Goal: Task Accomplishment & Management: Manage account settings

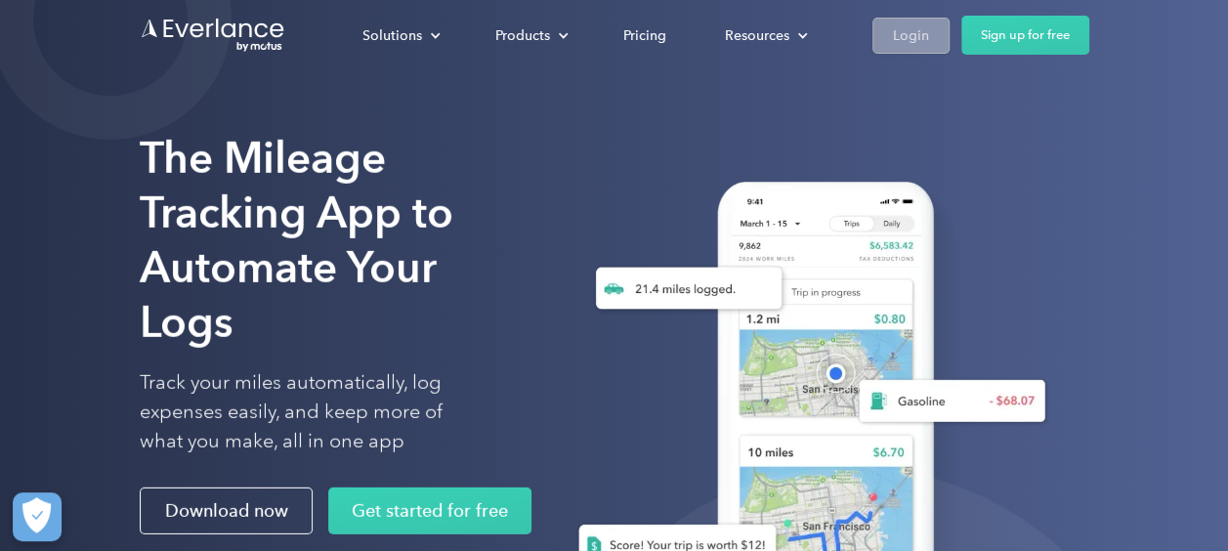
click at [924, 29] on div "Login" at bounding box center [911, 35] width 36 height 24
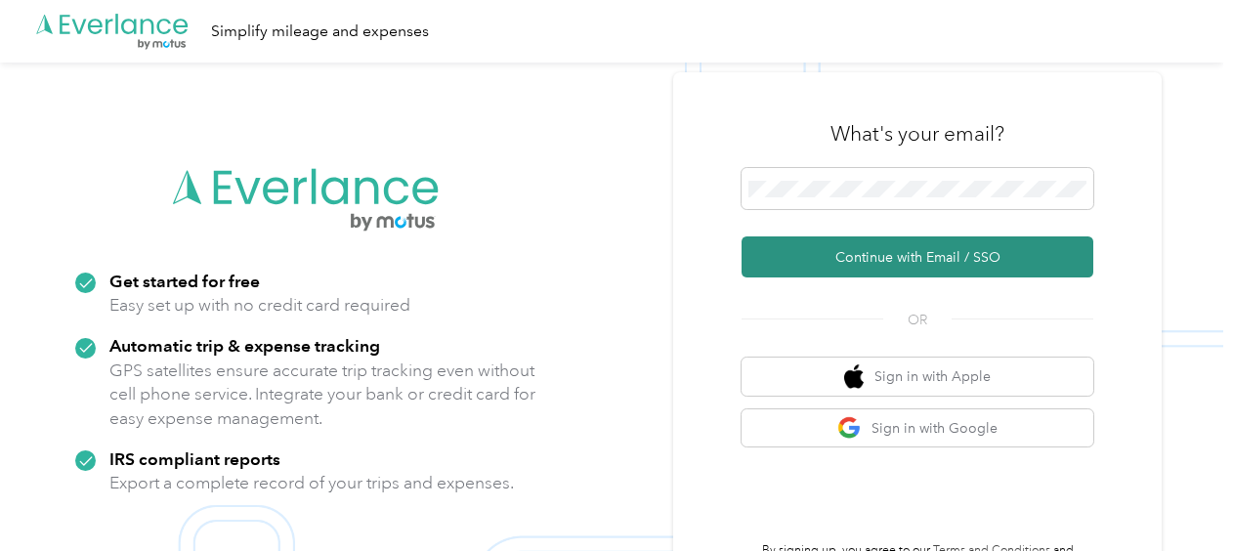
click at [905, 260] on button "Continue with Email / SSO" at bounding box center [918, 256] width 352 height 41
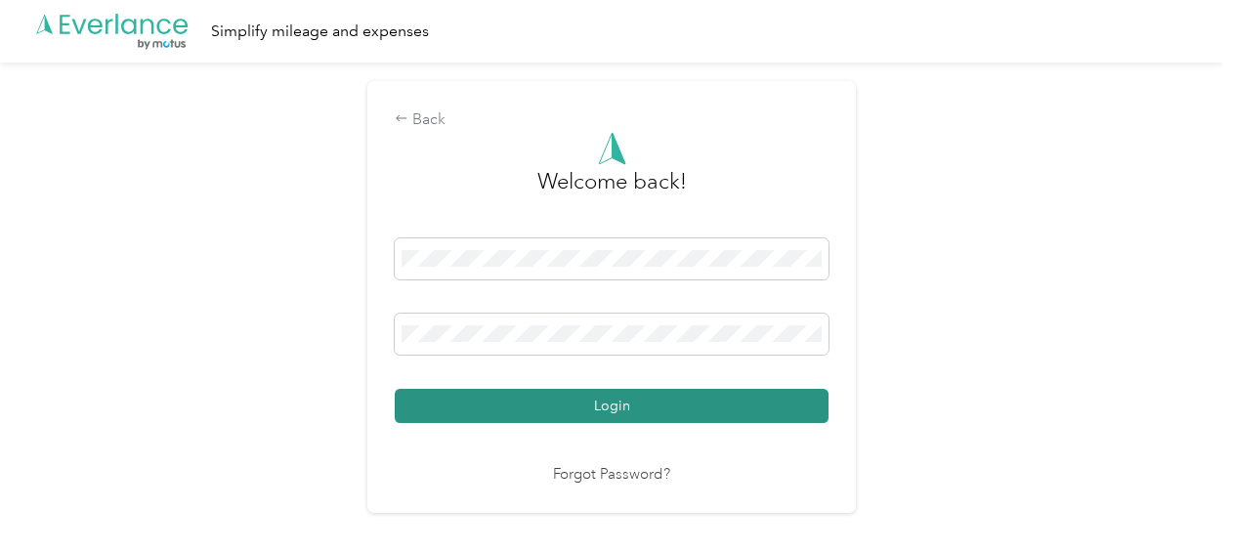
click at [546, 401] on button "Login" at bounding box center [612, 406] width 434 height 34
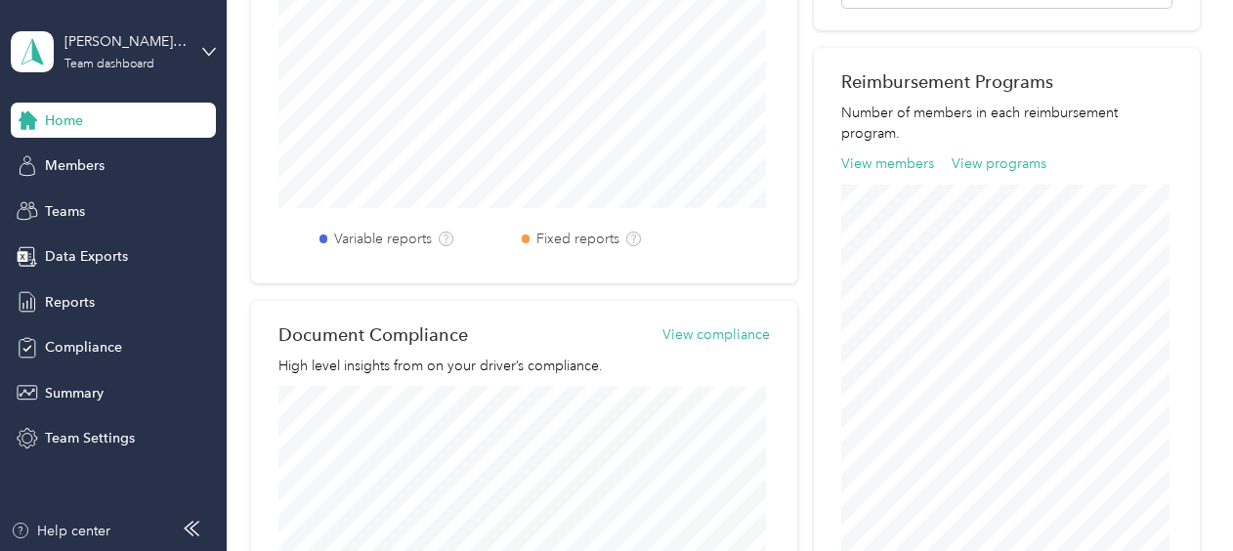
scroll to position [684, 0]
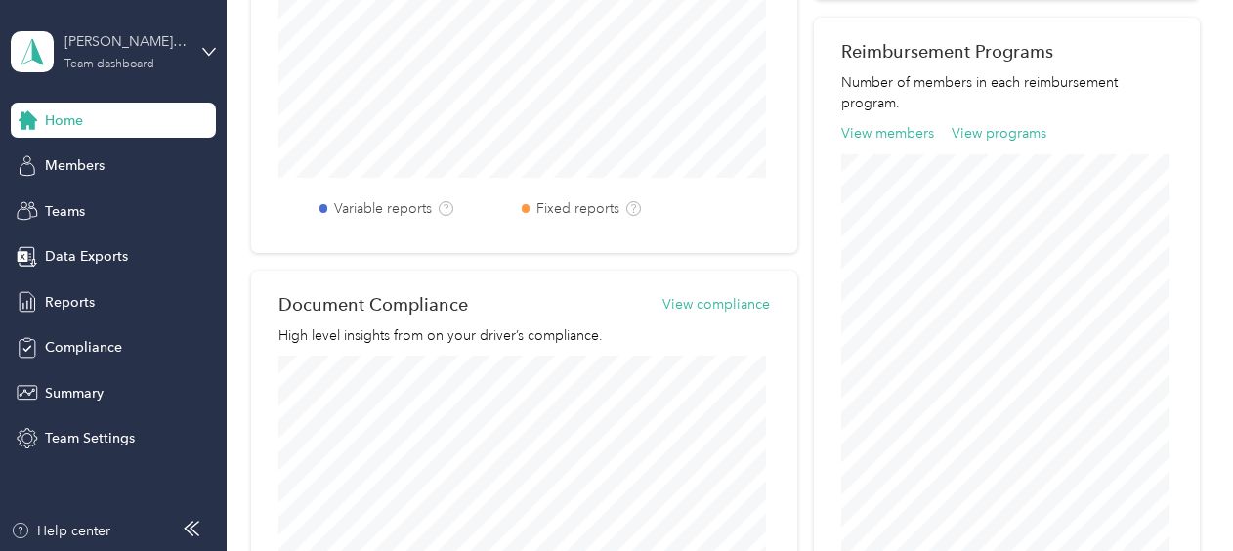
click at [177, 57] on div "[PERSON_NAME] team Team dashboard" at bounding box center [125, 50] width 122 height 39
click at [116, 207] on div "Personal dashboard" at bounding box center [271, 205] width 494 height 34
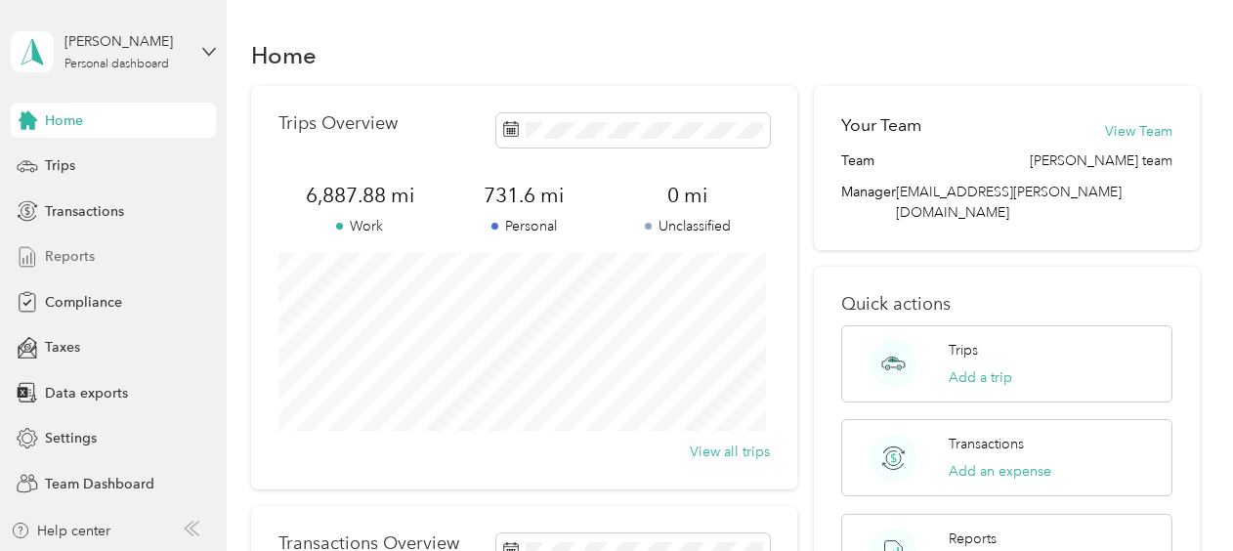
click at [98, 252] on div "Reports" at bounding box center [113, 256] width 205 height 35
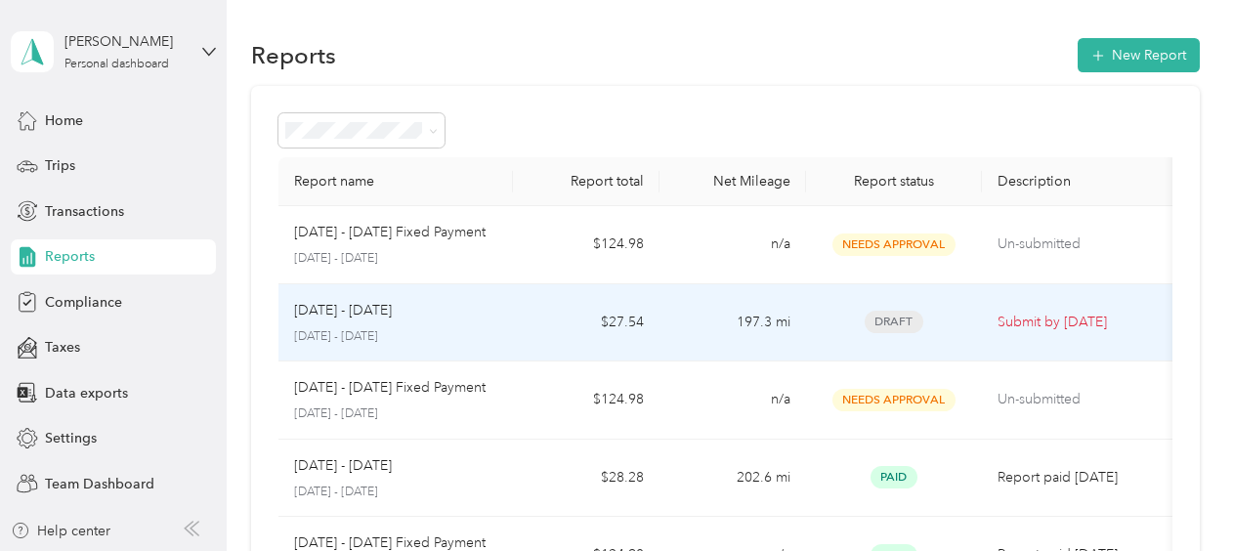
click at [325, 314] on p "[DATE] - [DATE]" at bounding box center [343, 310] width 98 height 21
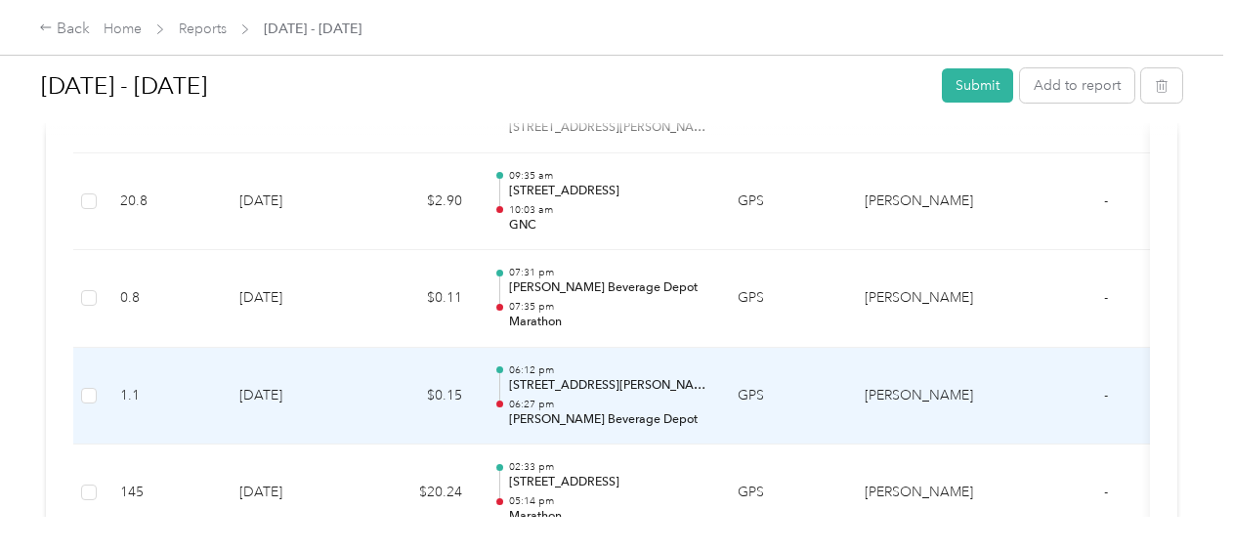
scroll to position [1172, 0]
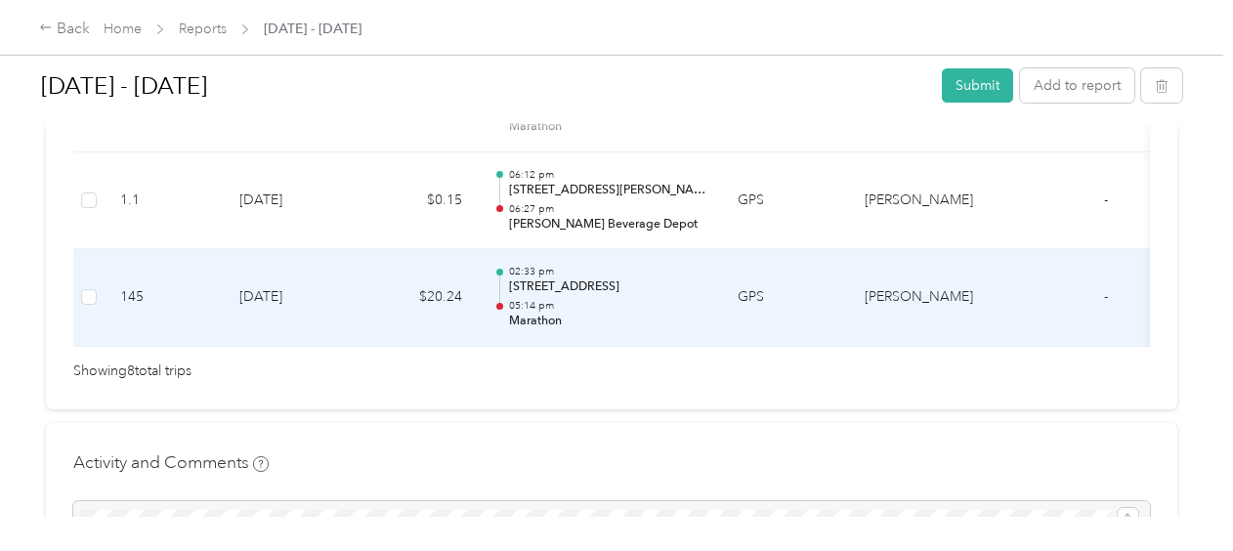
click at [358, 294] on td "[DATE]" at bounding box center [292, 298] width 137 height 98
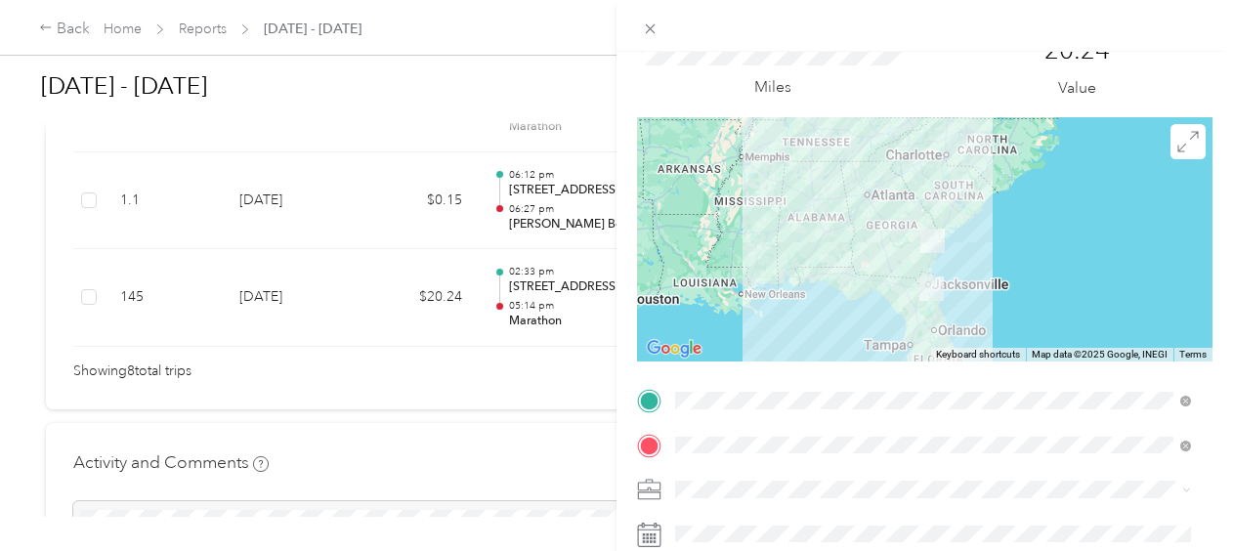
scroll to position [0, 0]
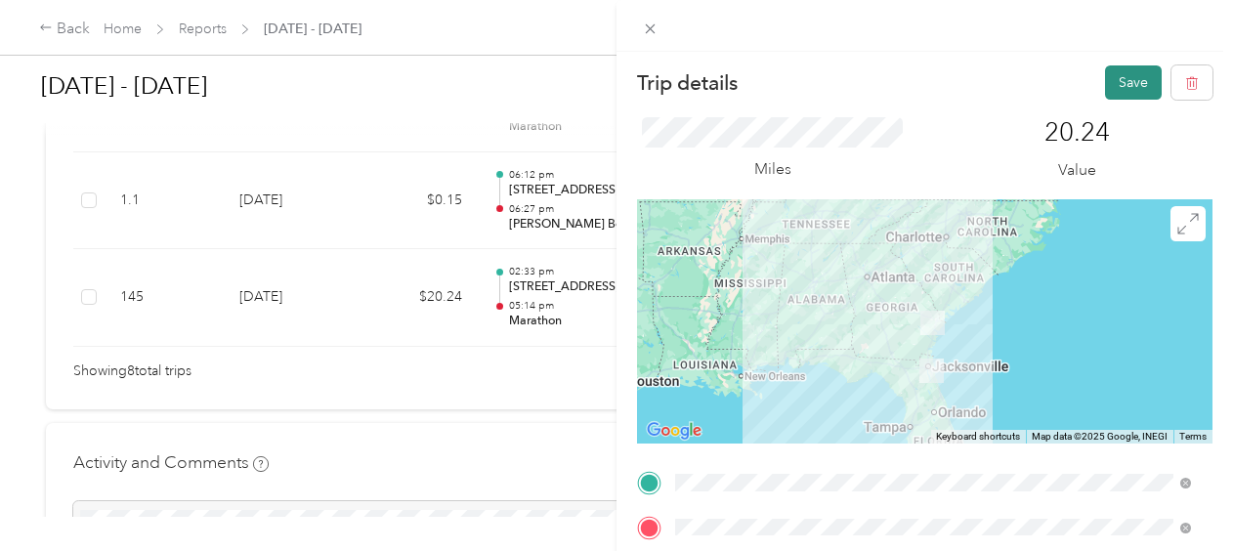
click at [1122, 83] on button "Save" at bounding box center [1133, 82] width 57 height 34
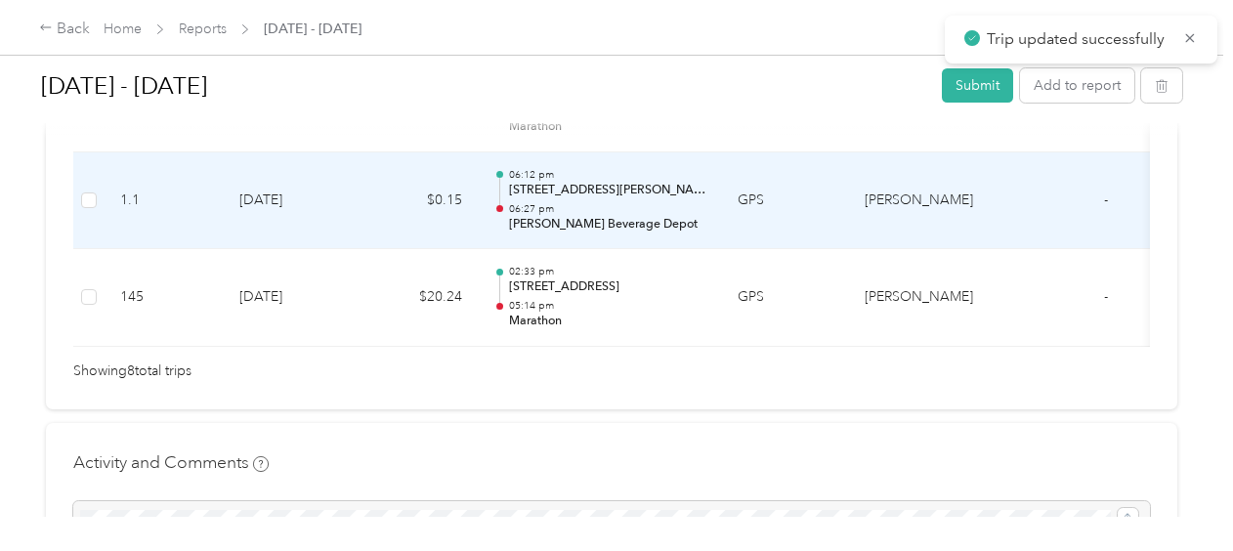
click at [324, 207] on td "[DATE]" at bounding box center [292, 201] width 137 height 98
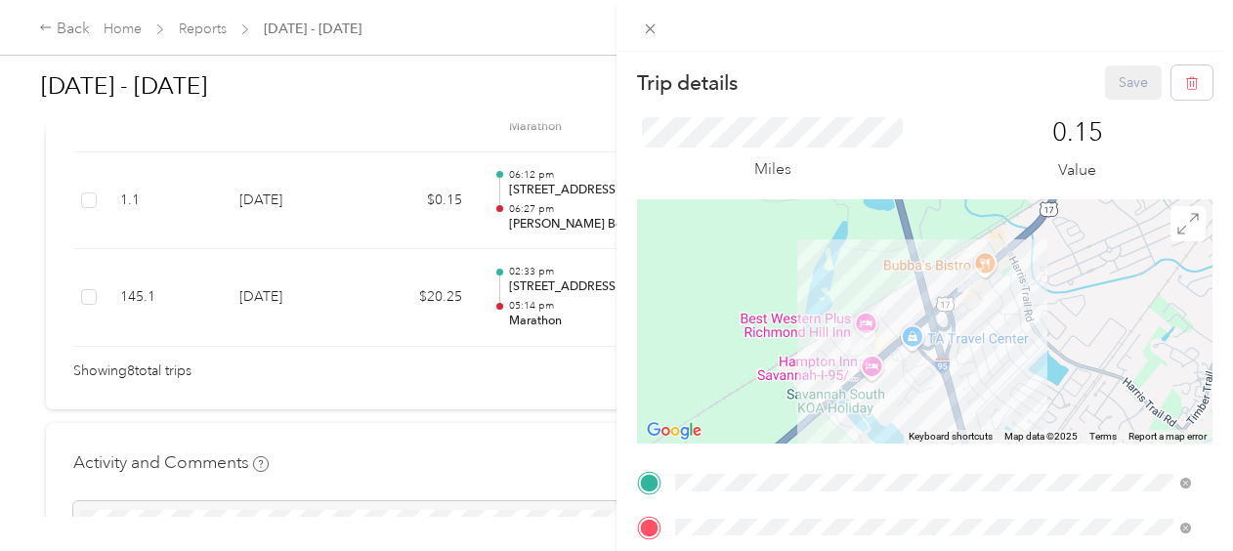
click at [317, 395] on div "Trip details Save This trip cannot be edited because it is either under review,…" at bounding box center [616, 275] width 1233 height 551
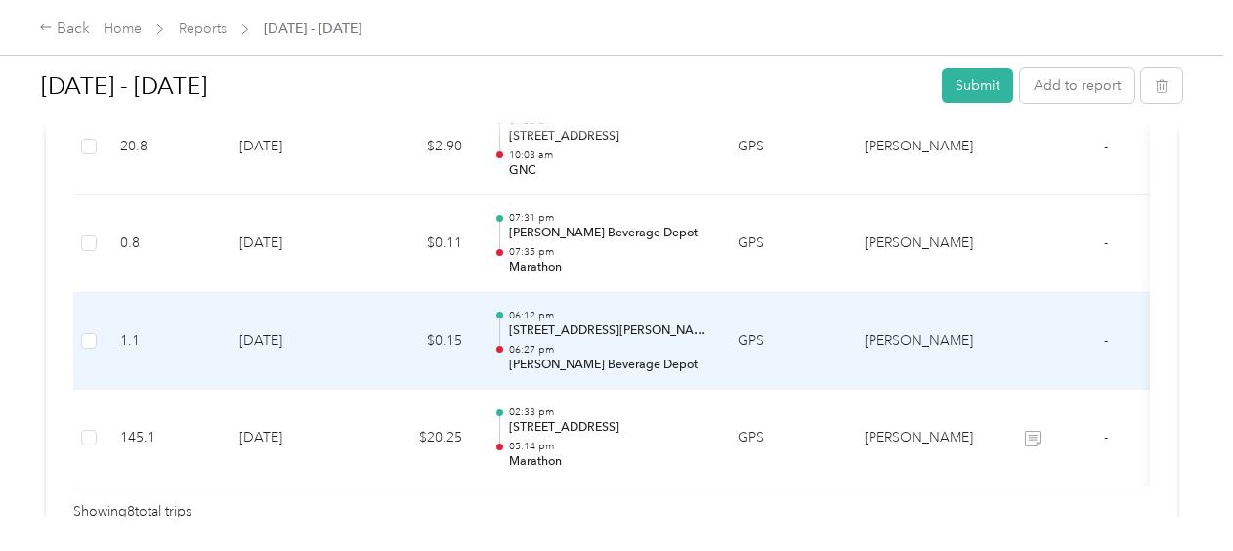
scroll to position [1075, 0]
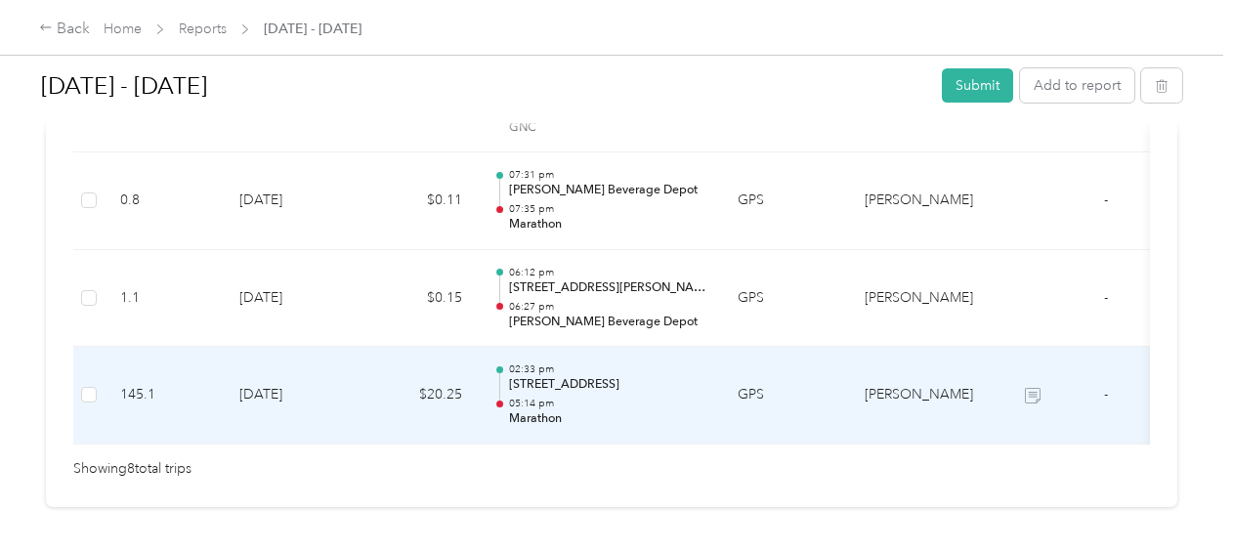
click at [369, 391] on td "$20.25" at bounding box center [419, 396] width 117 height 98
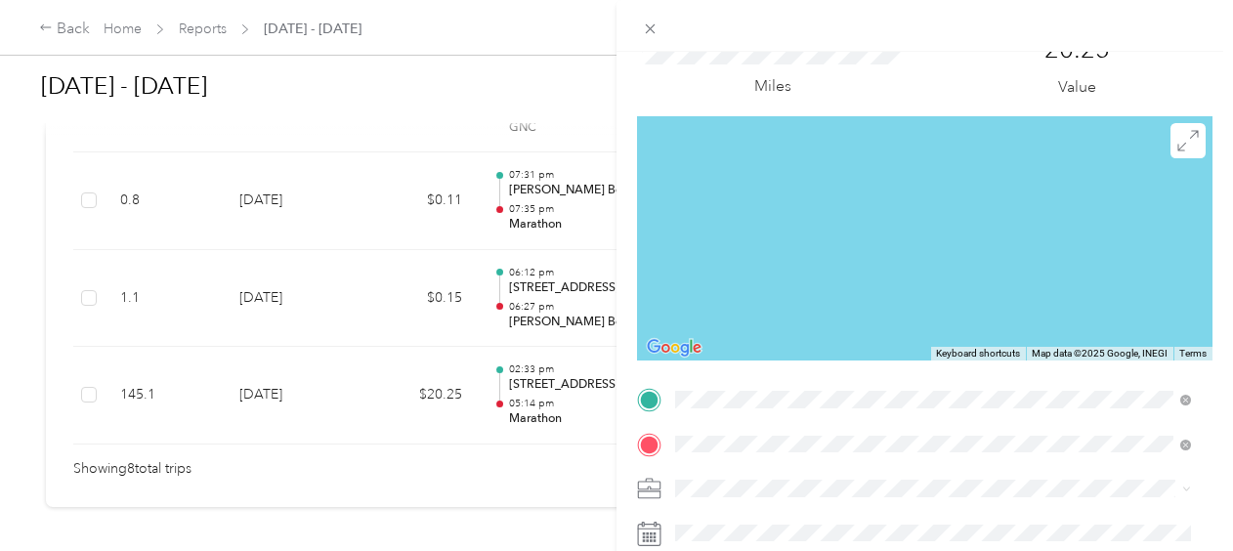
scroll to position [0, 0]
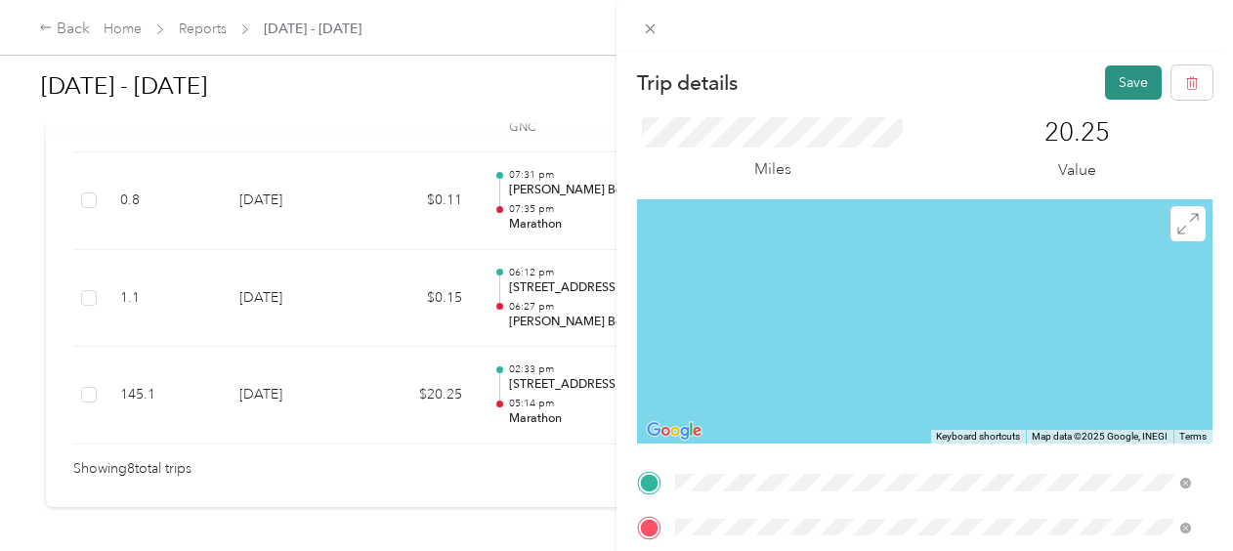
click at [1114, 89] on button "Save" at bounding box center [1133, 82] width 57 height 34
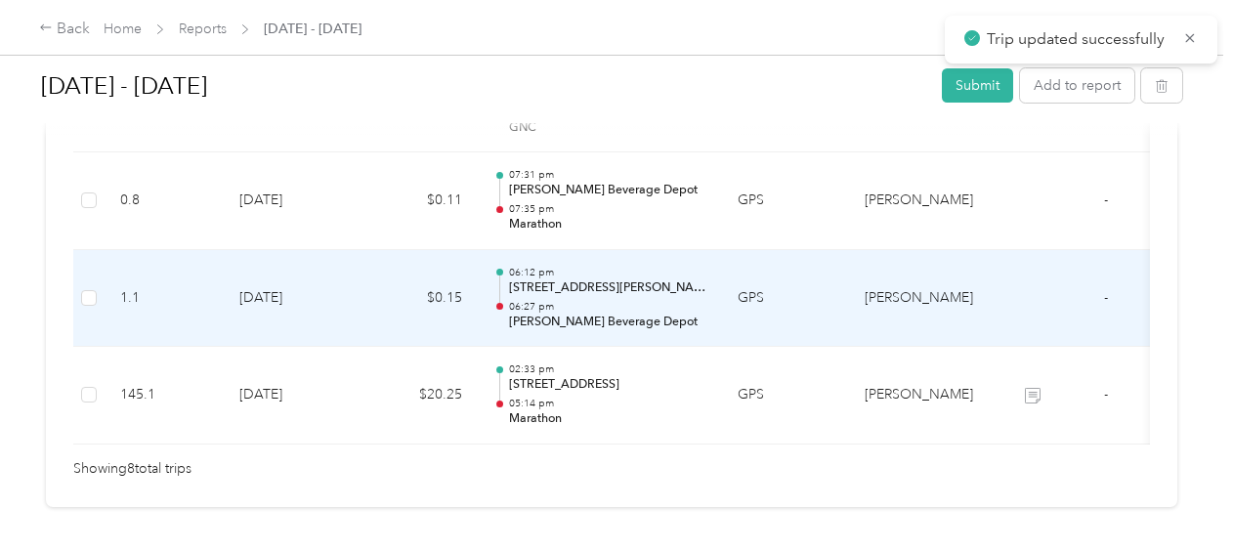
click at [388, 308] on td "$0.15" at bounding box center [419, 299] width 117 height 98
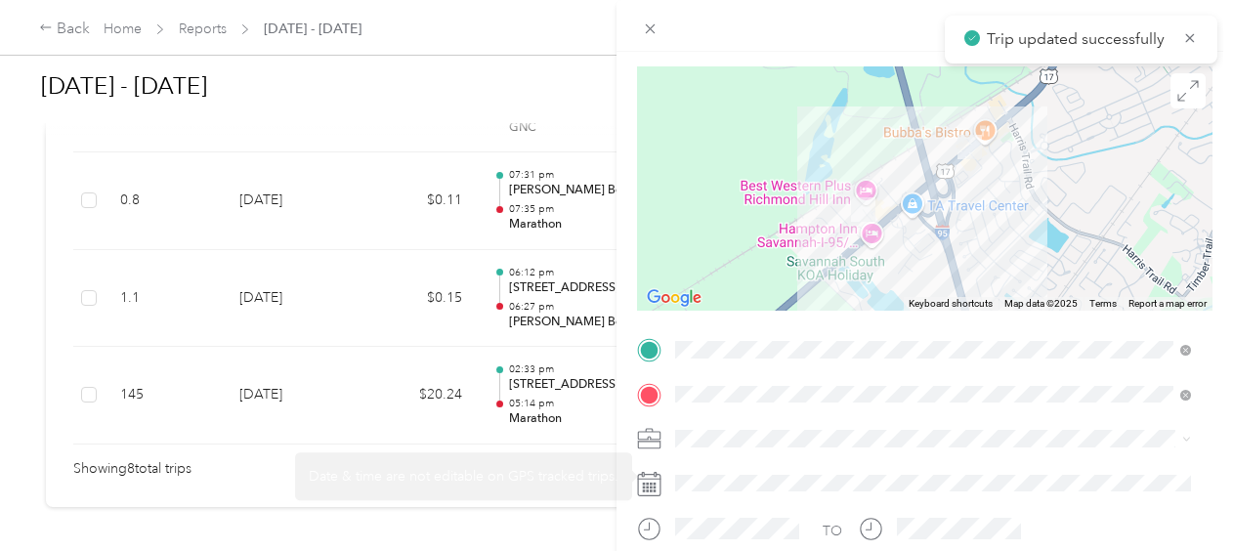
scroll to position [195, 0]
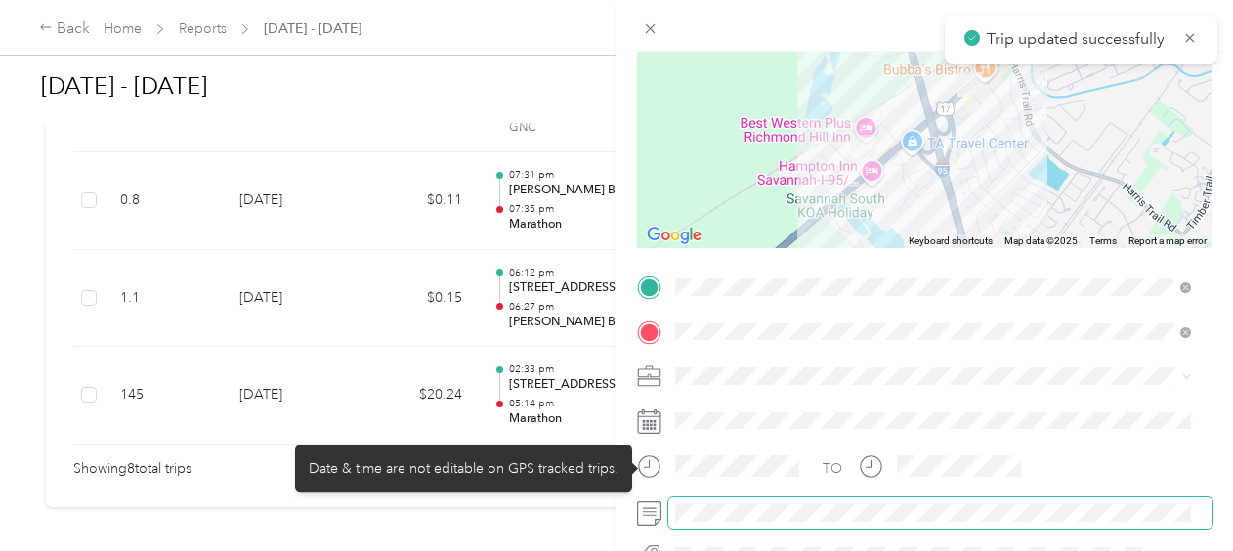
click at [725, 499] on span at bounding box center [940, 512] width 544 height 31
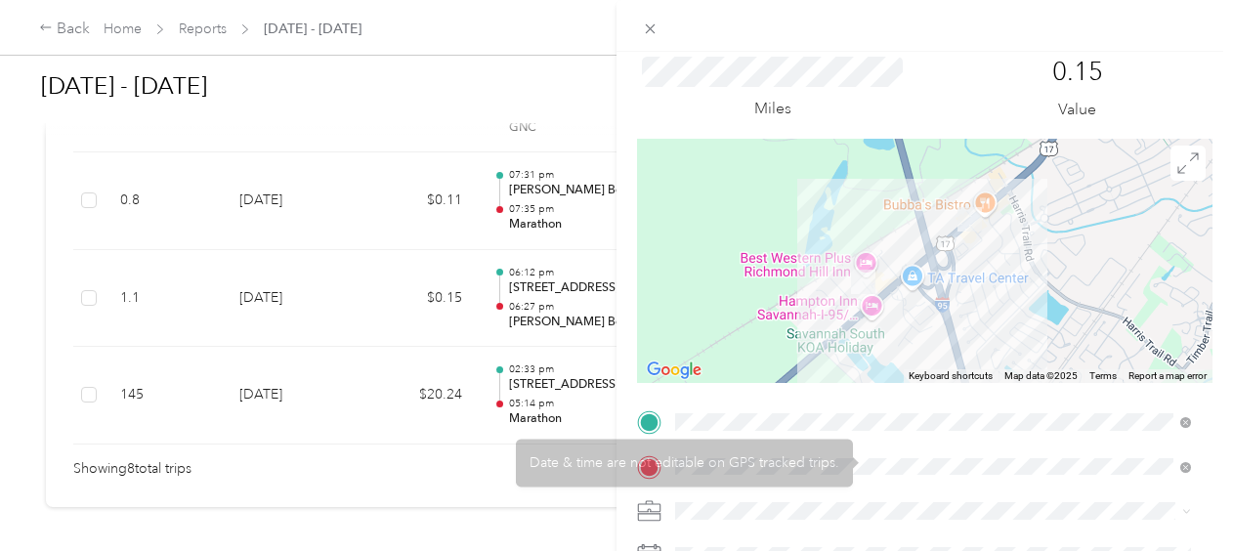
scroll to position [0, 0]
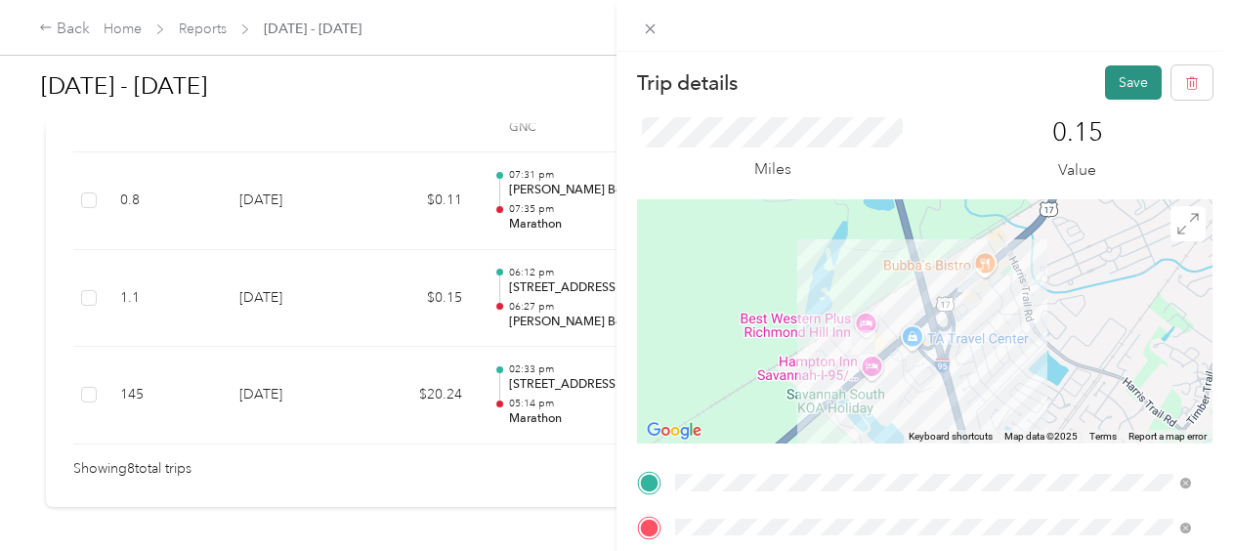
click at [1110, 80] on button "Save" at bounding box center [1133, 82] width 57 height 34
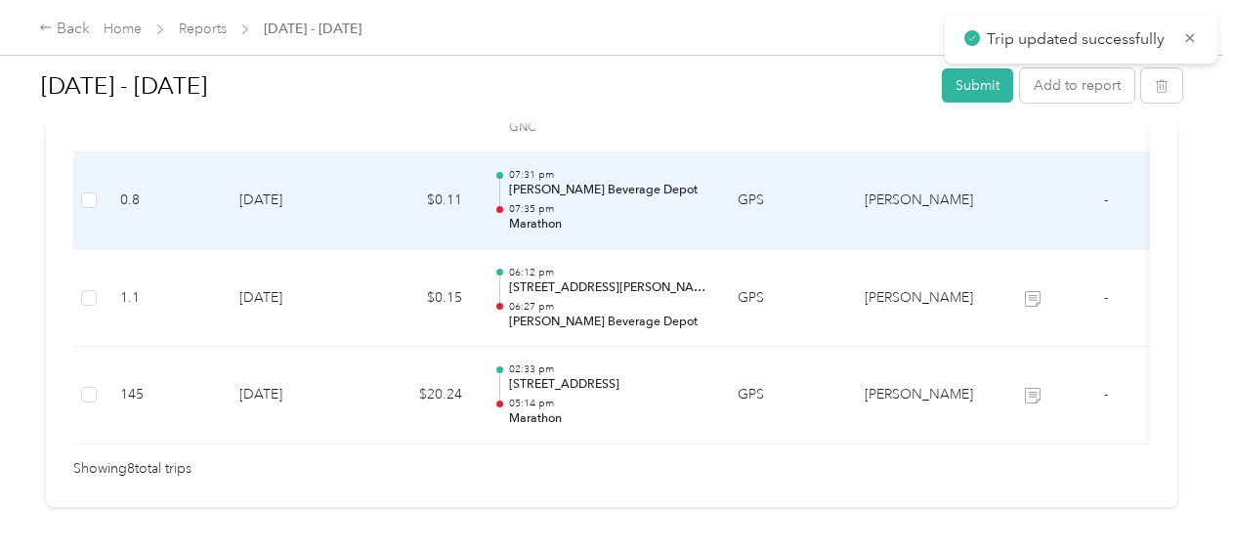
click at [390, 208] on td "$0.11" at bounding box center [419, 201] width 117 height 98
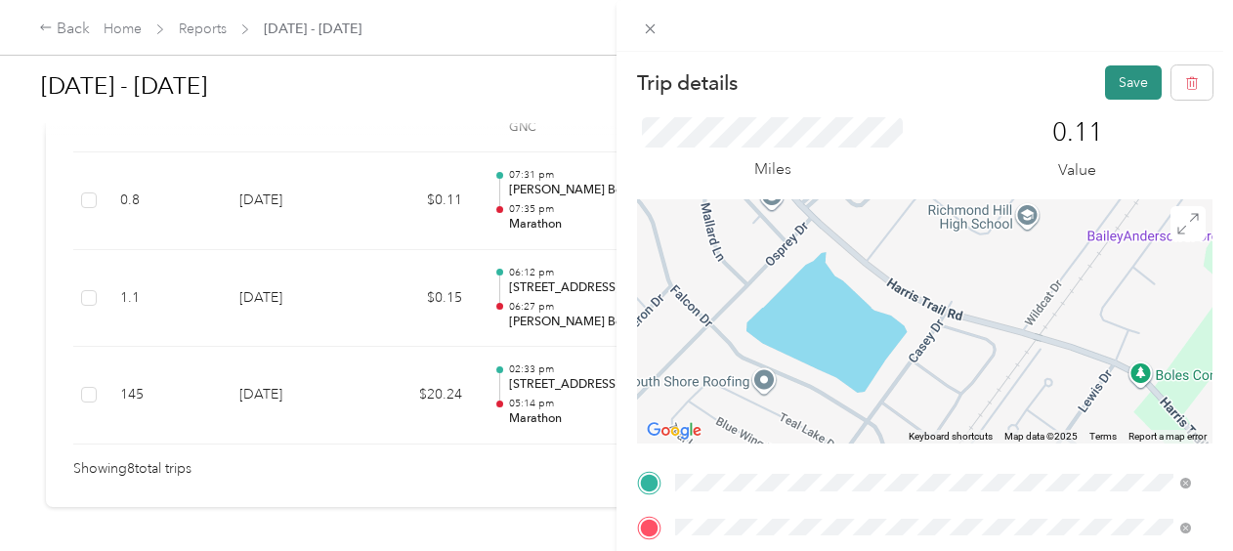
click at [1120, 88] on button "Save" at bounding box center [1133, 82] width 57 height 34
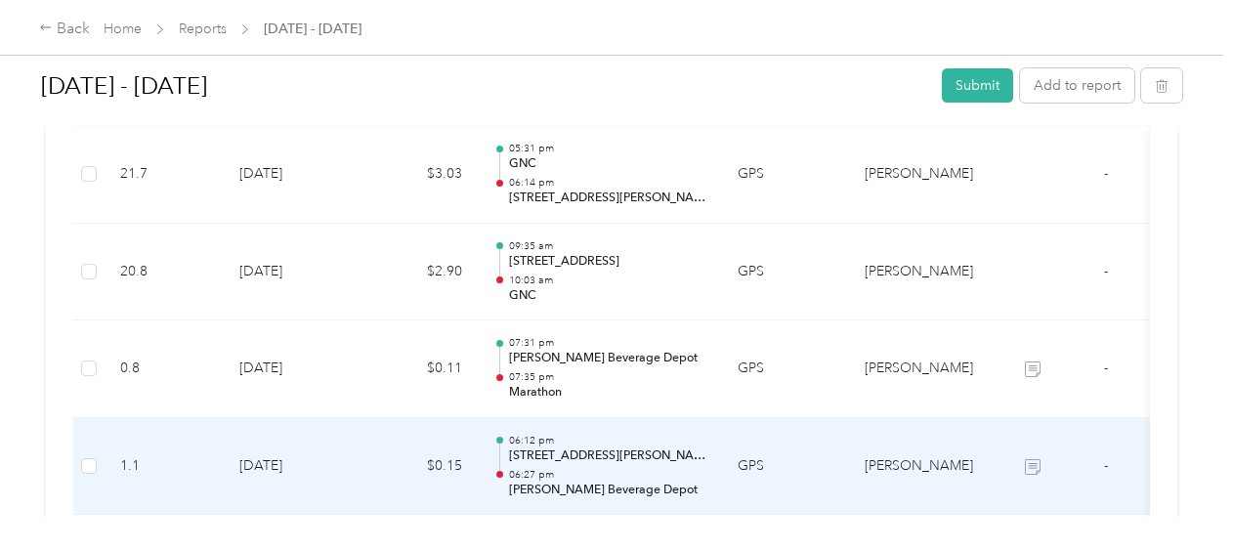
scroll to position [879, 0]
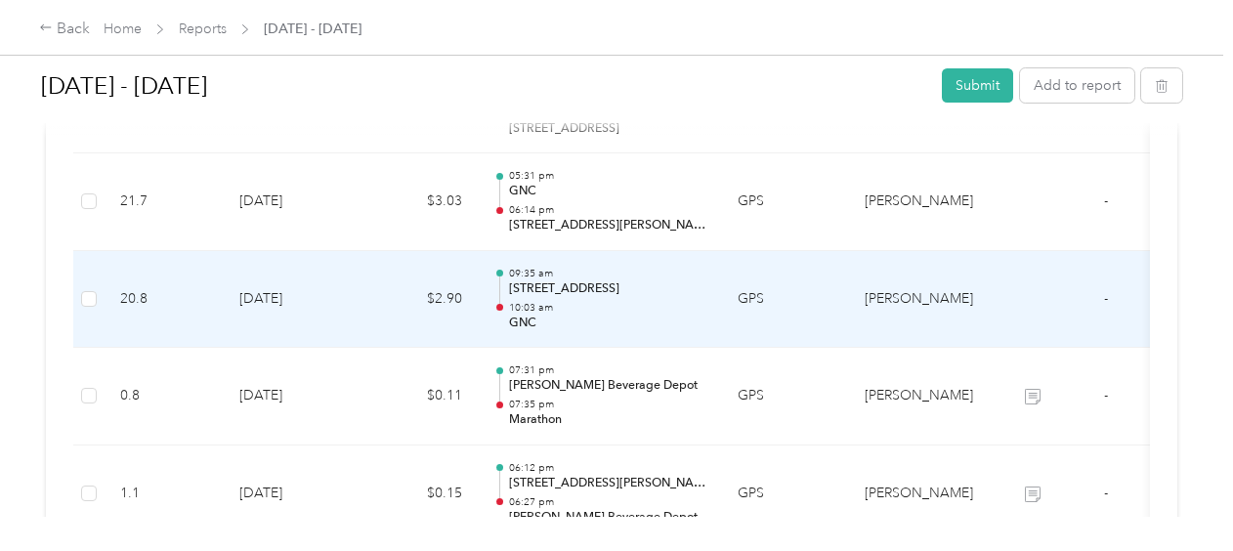
click at [388, 297] on td "$2.90" at bounding box center [419, 300] width 117 height 98
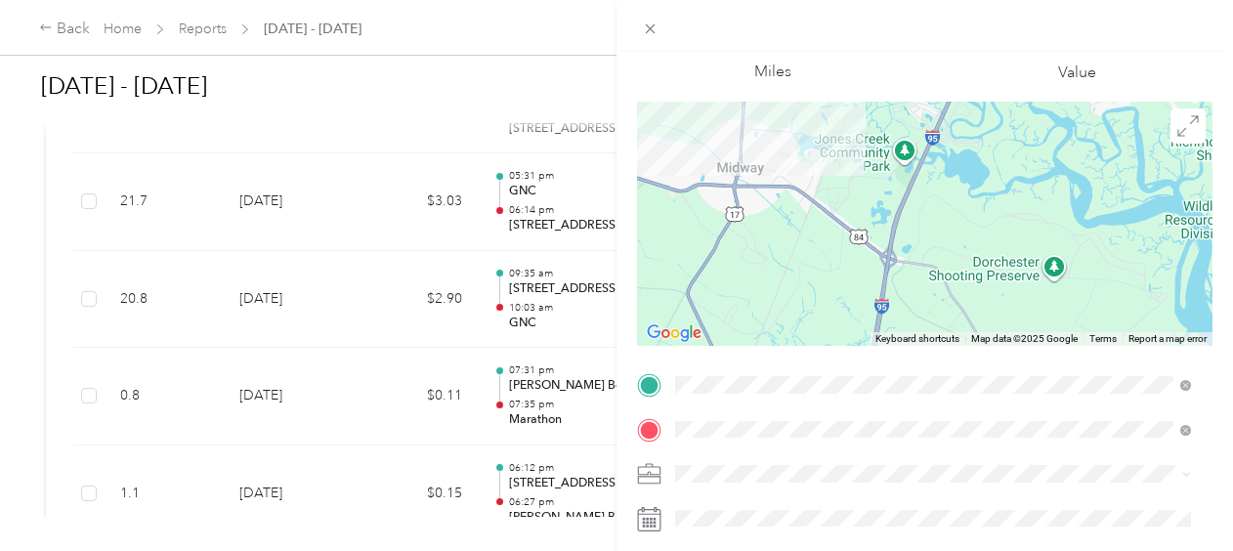
scroll to position [0, 0]
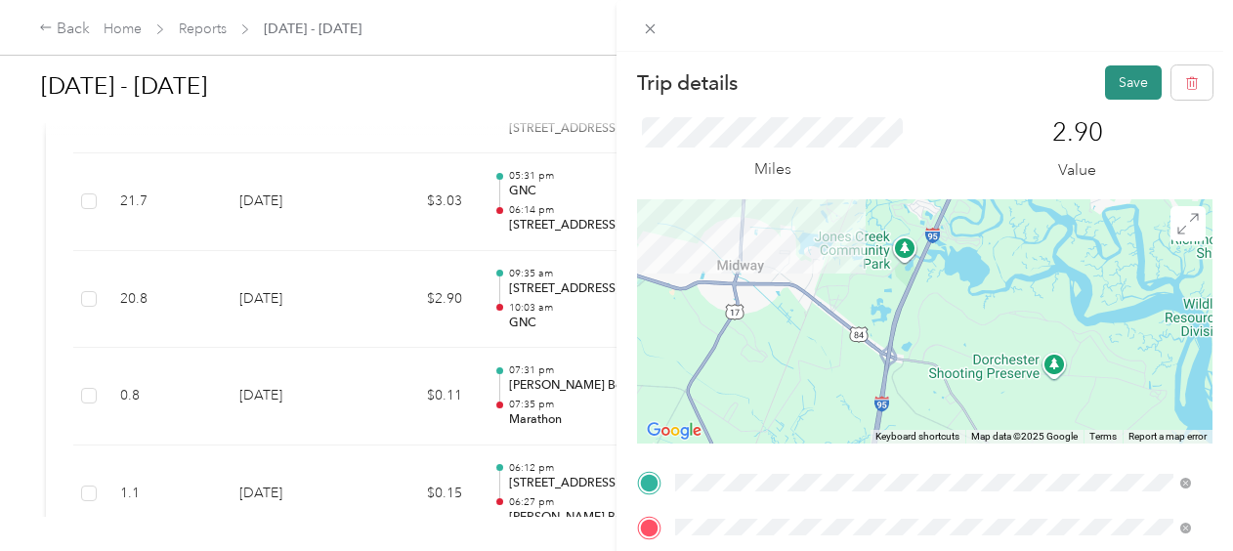
click at [1114, 81] on button "Save" at bounding box center [1133, 82] width 57 height 34
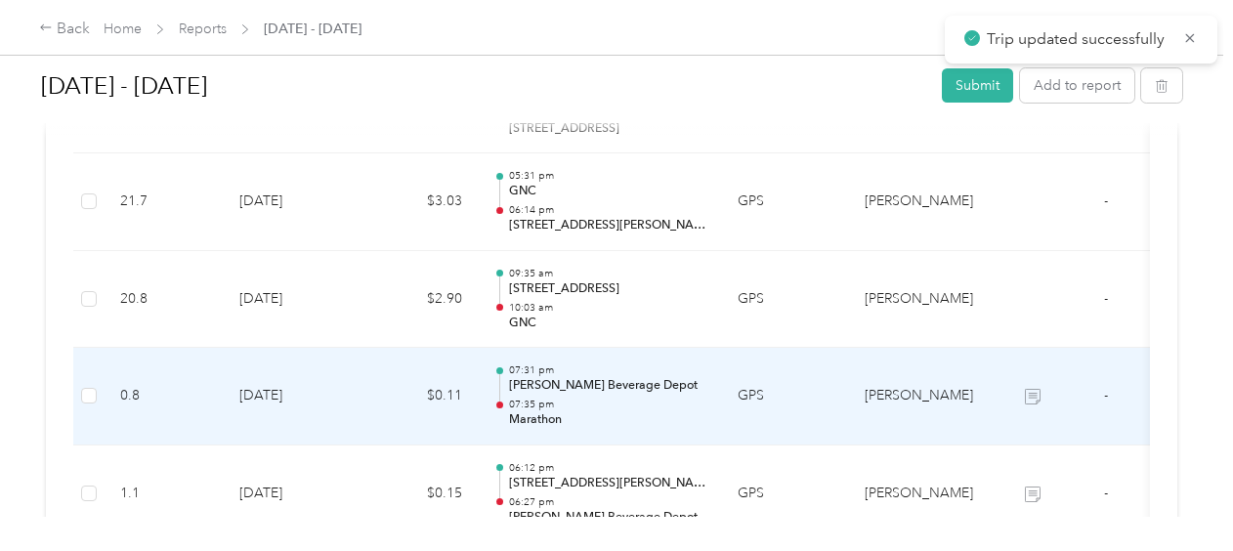
scroll to position [782, 0]
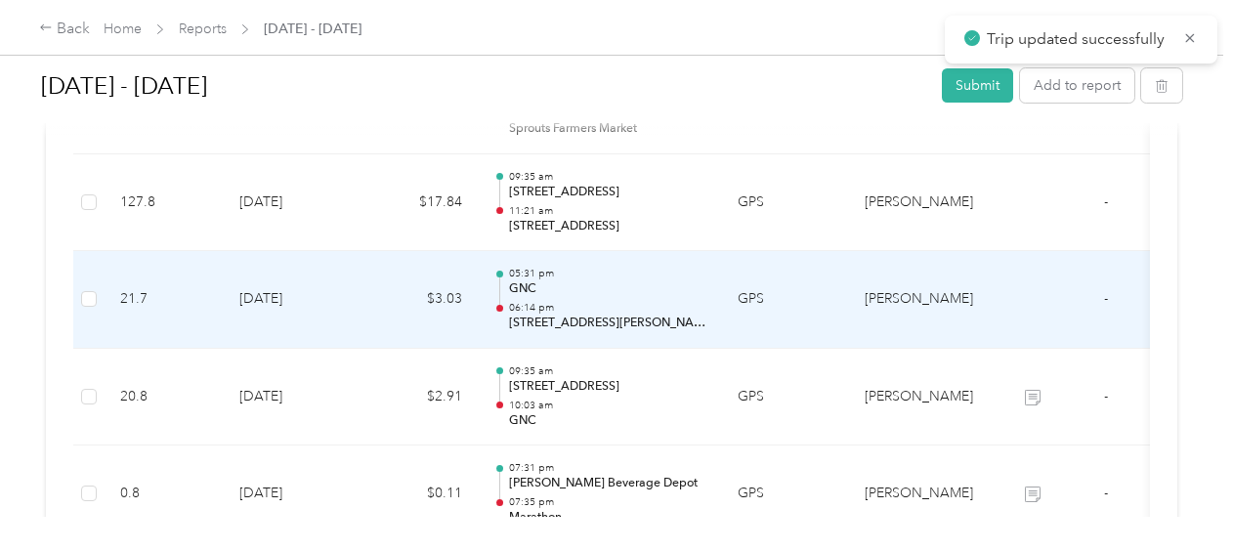
click at [394, 295] on td "$3.03" at bounding box center [419, 300] width 117 height 98
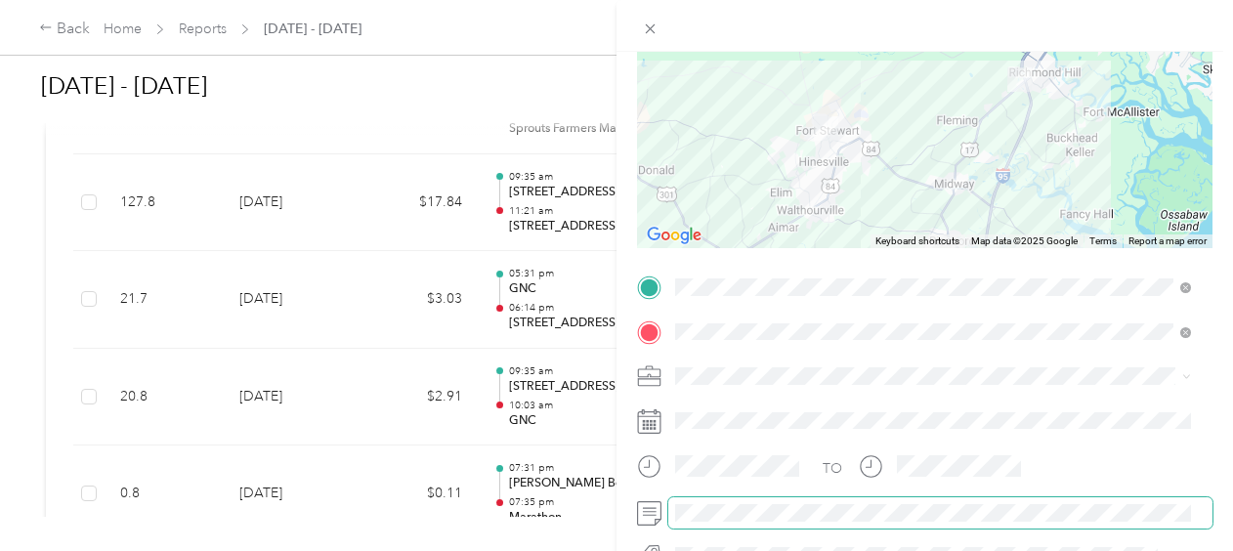
scroll to position [0, 0]
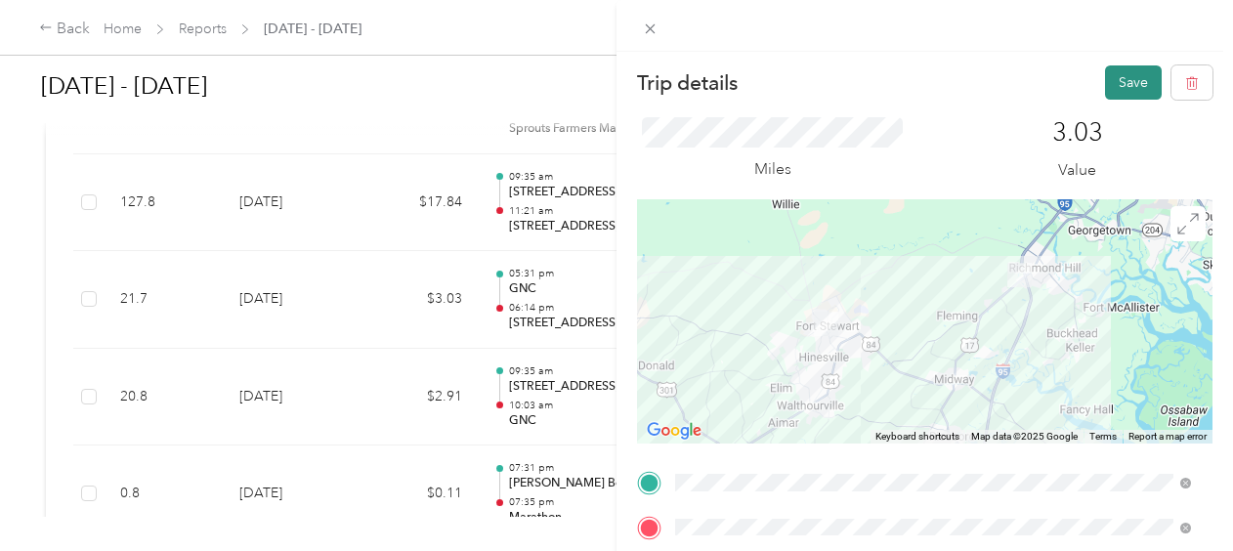
click at [1105, 82] on button "Save" at bounding box center [1133, 82] width 57 height 34
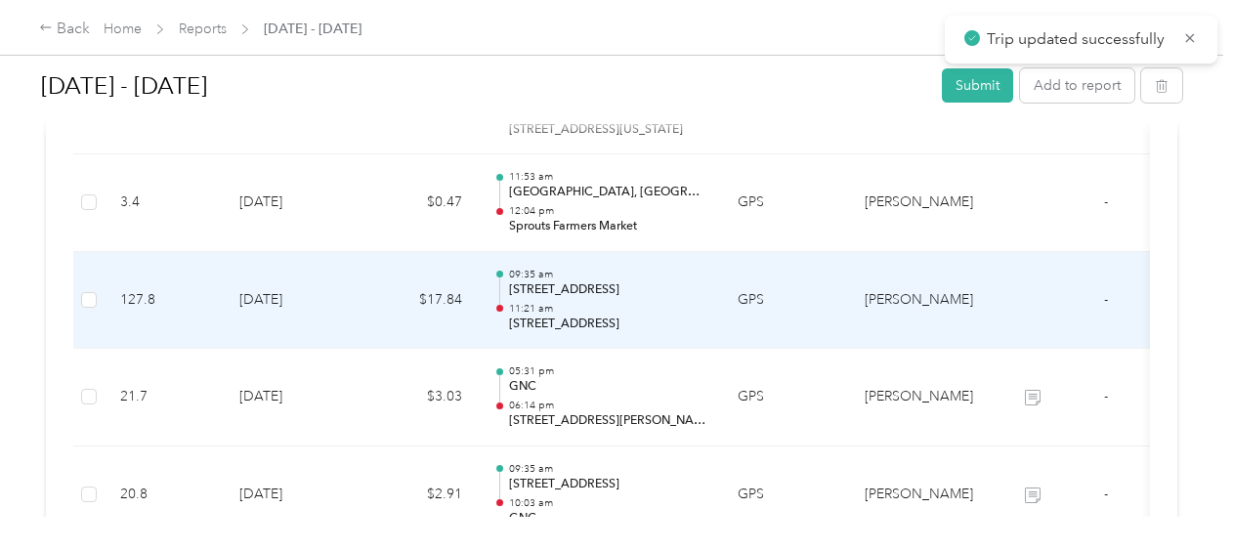
scroll to position [586, 0]
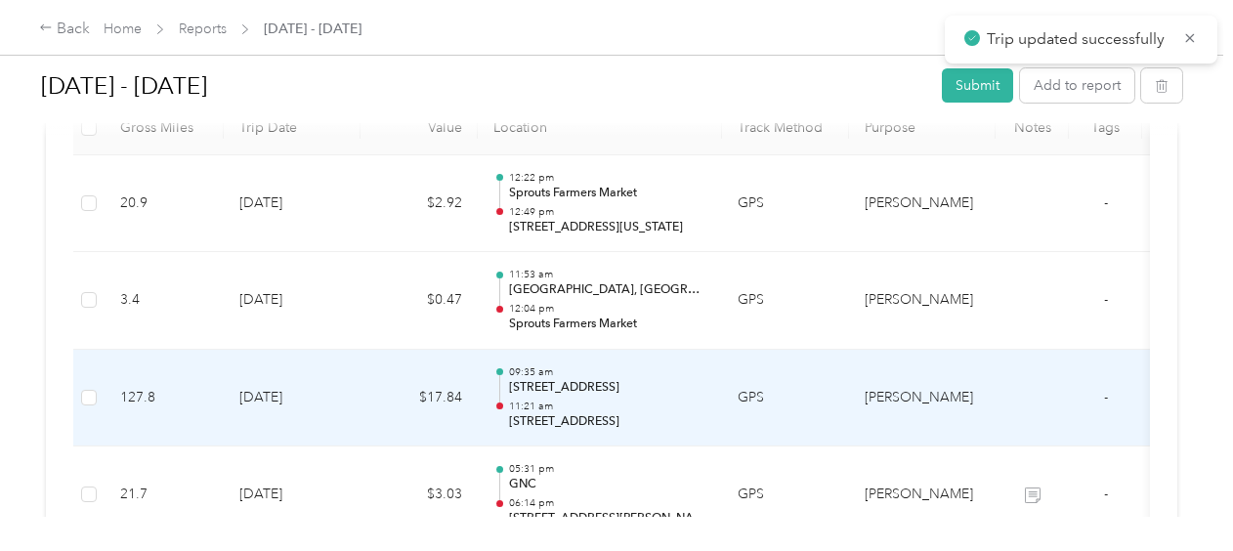
click at [393, 385] on td "$17.84" at bounding box center [419, 399] width 117 height 98
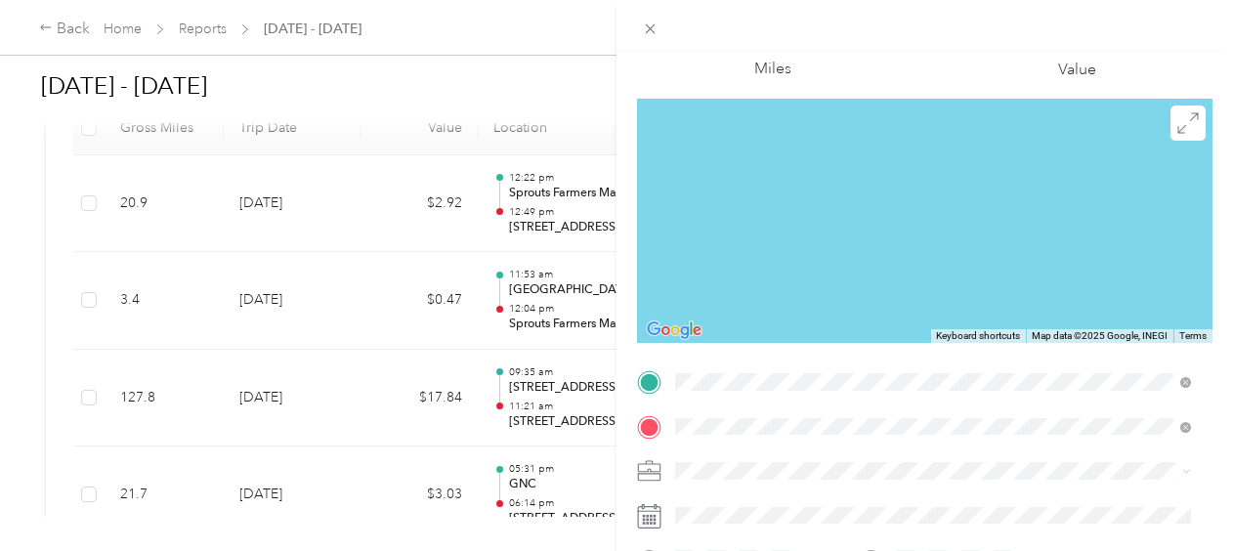
scroll to position [0, 0]
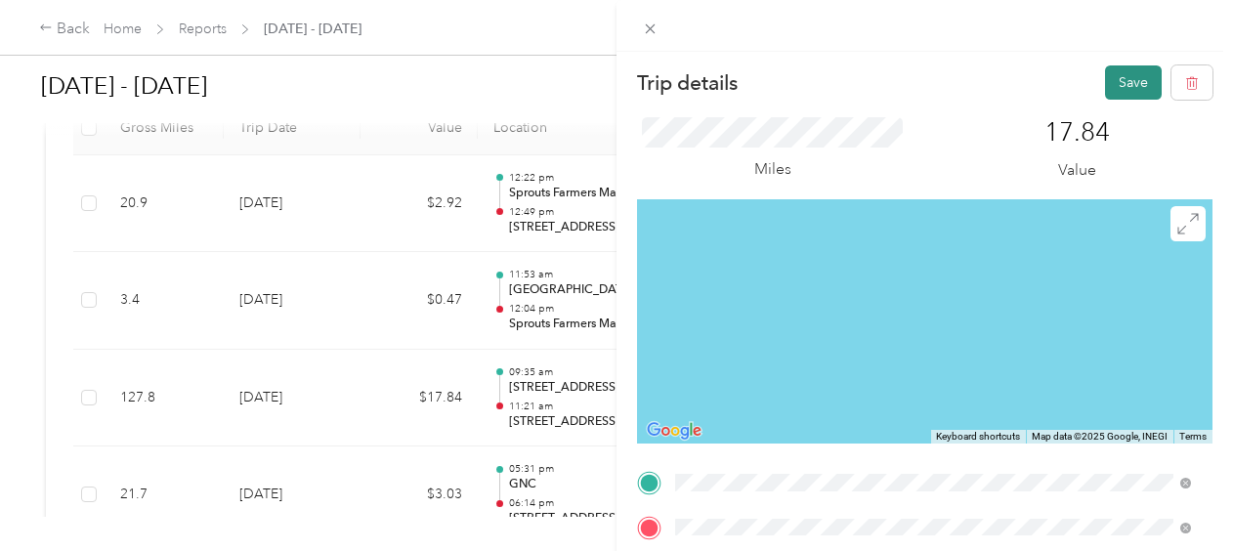
click at [1121, 80] on button "Save" at bounding box center [1133, 82] width 57 height 34
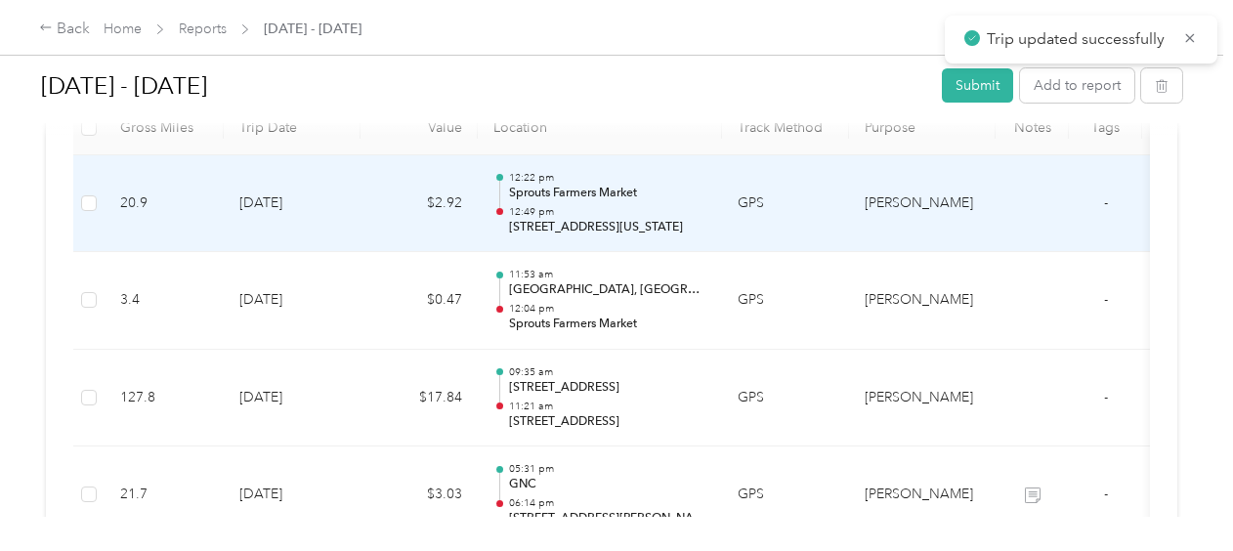
click at [378, 219] on td "$2.92" at bounding box center [419, 204] width 117 height 98
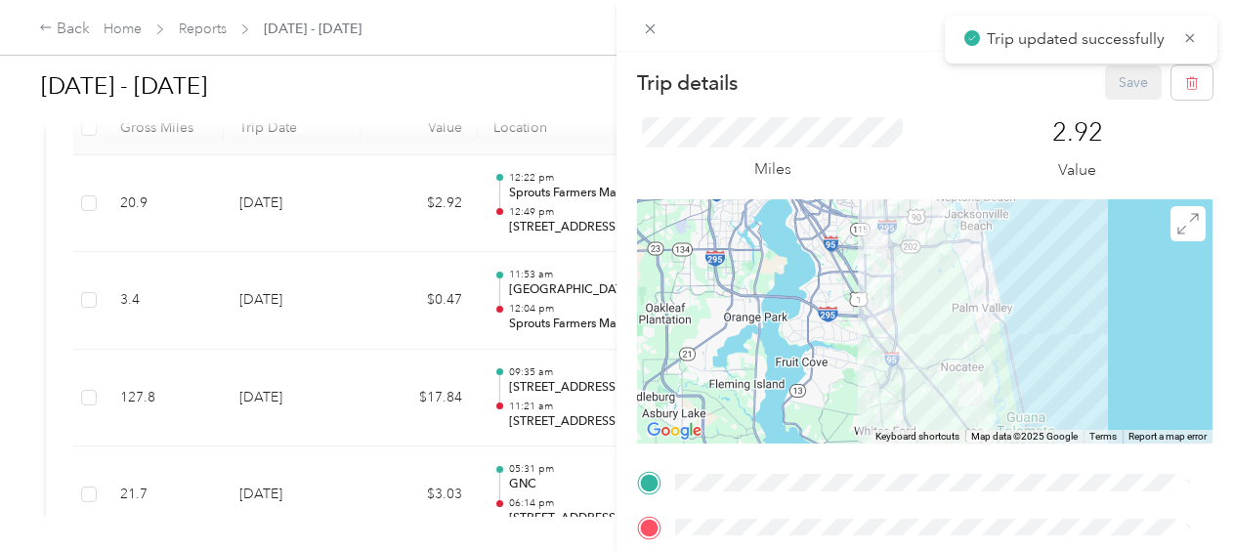
click at [438, 319] on div "Trip details Save This trip cannot be edited because it is either under review,…" at bounding box center [616, 275] width 1233 height 551
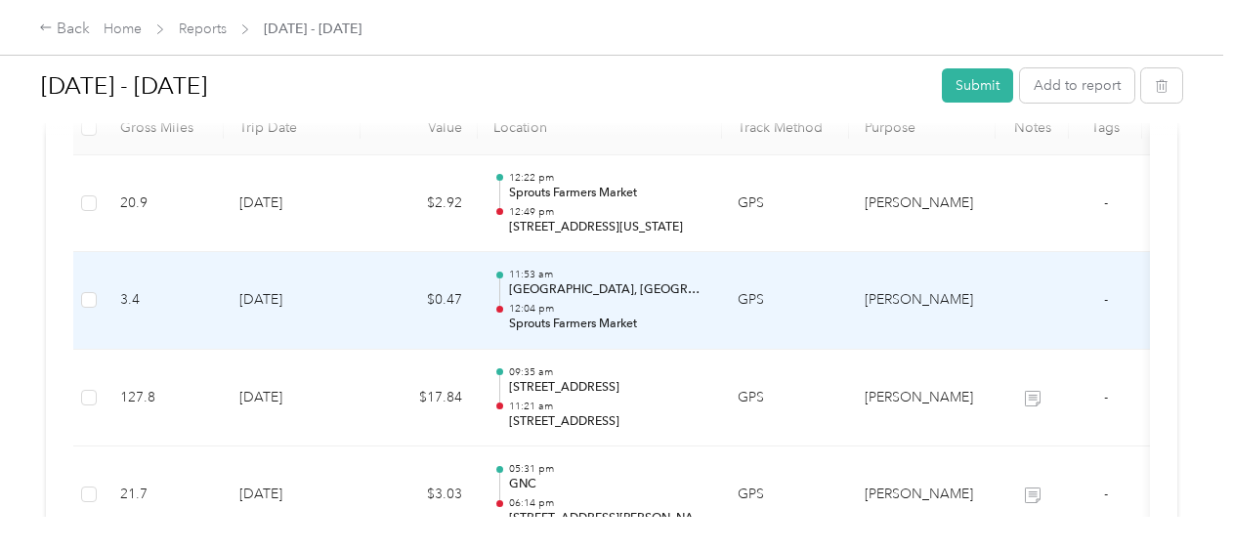
click at [400, 307] on td "$0.47" at bounding box center [419, 301] width 117 height 98
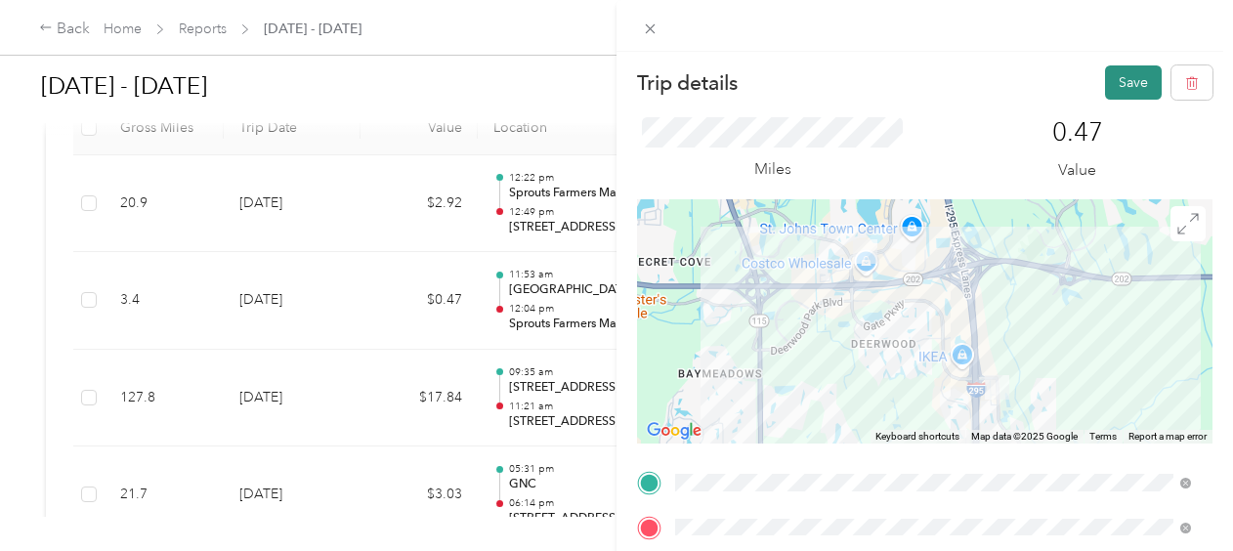
click at [1119, 77] on button "Save" at bounding box center [1133, 82] width 57 height 34
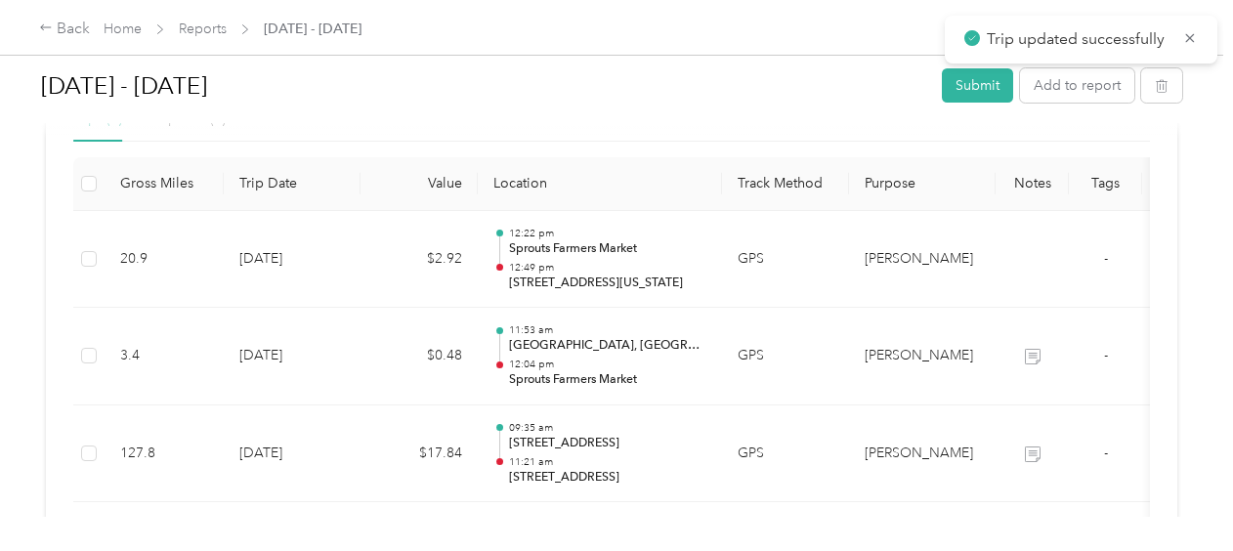
scroll to position [489, 0]
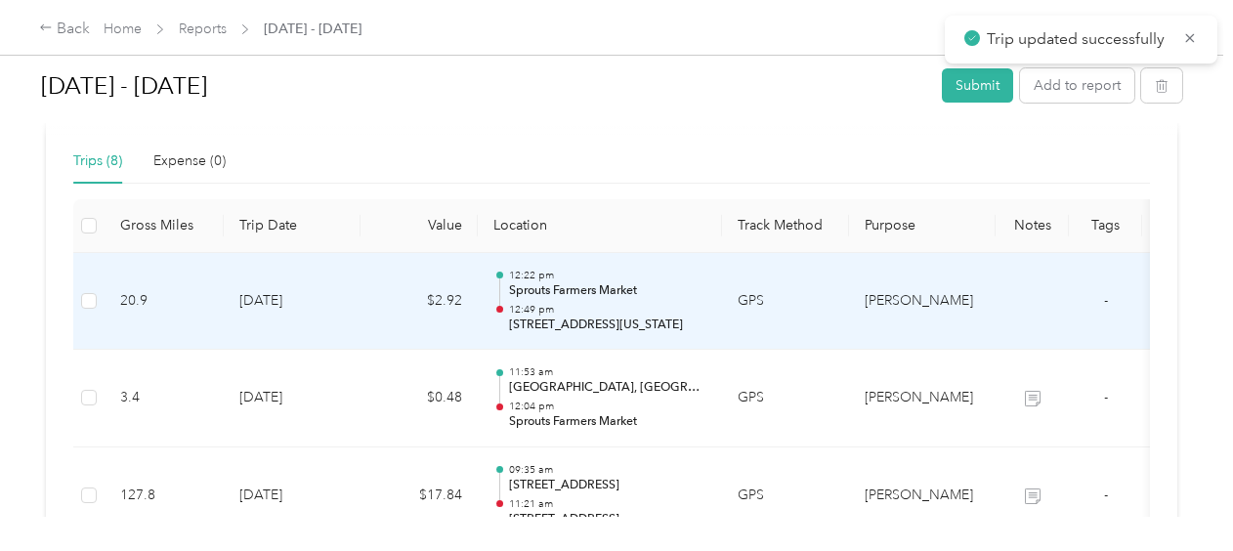
click at [379, 285] on td "$2.92" at bounding box center [419, 302] width 117 height 98
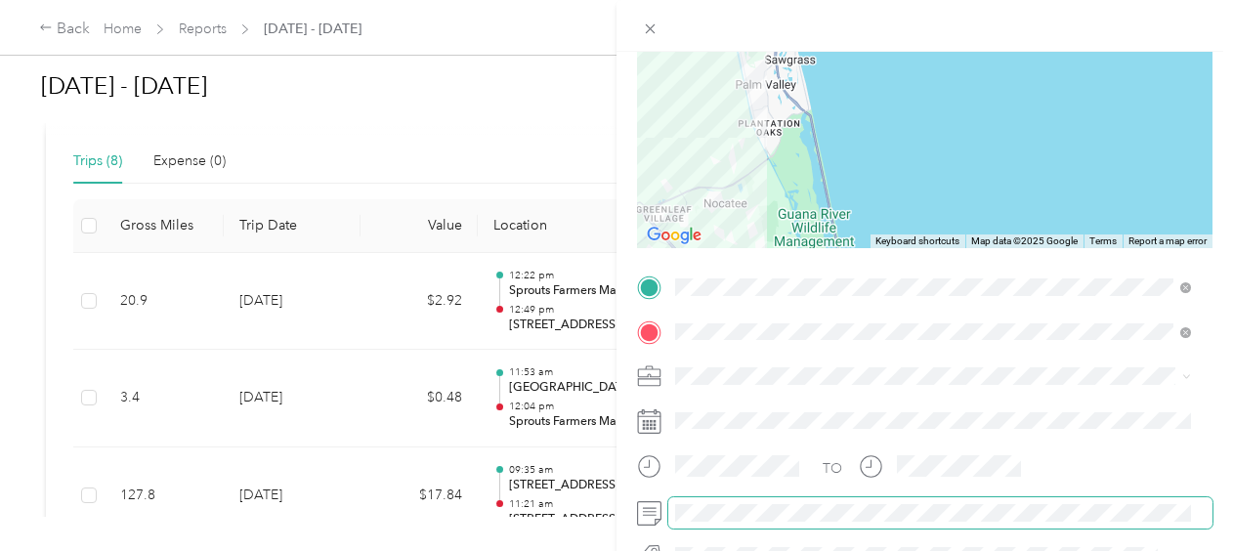
scroll to position [0, 0]
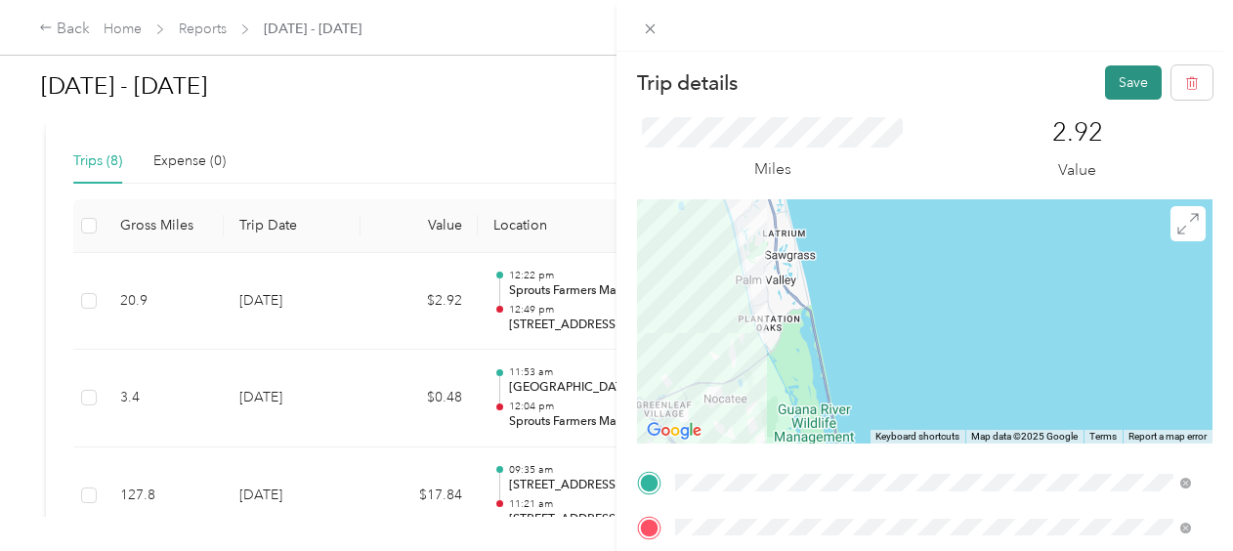
click at [1122, 79] on button "Save" at bounding box center [1133, 82] width 57 height 34
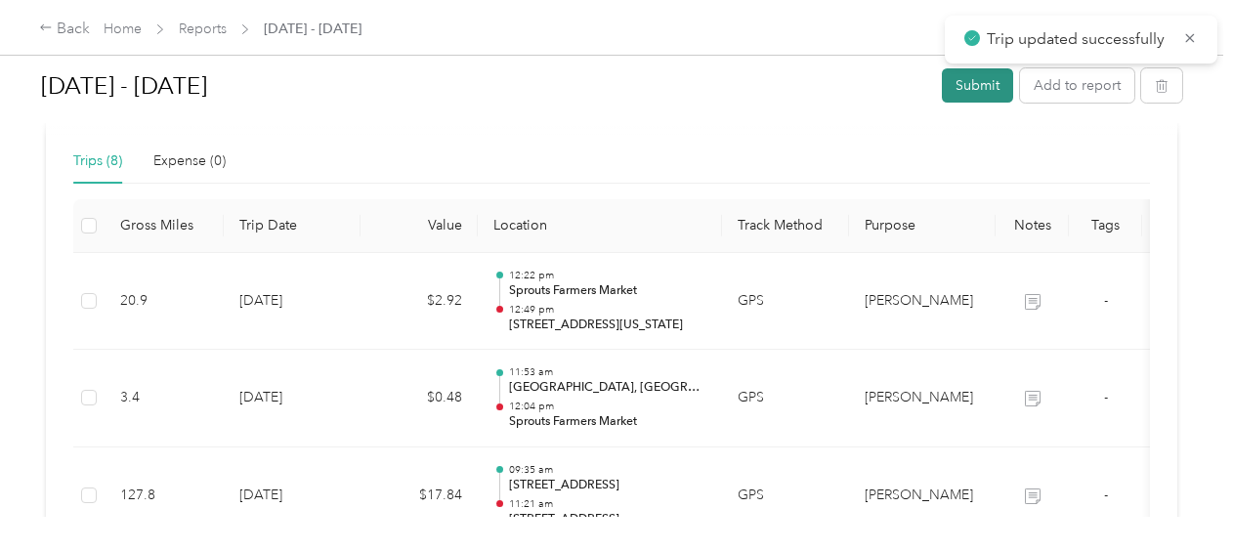
click at [964, 85] on button "Submit" at bounding box center [977, 85] width 71 height 34
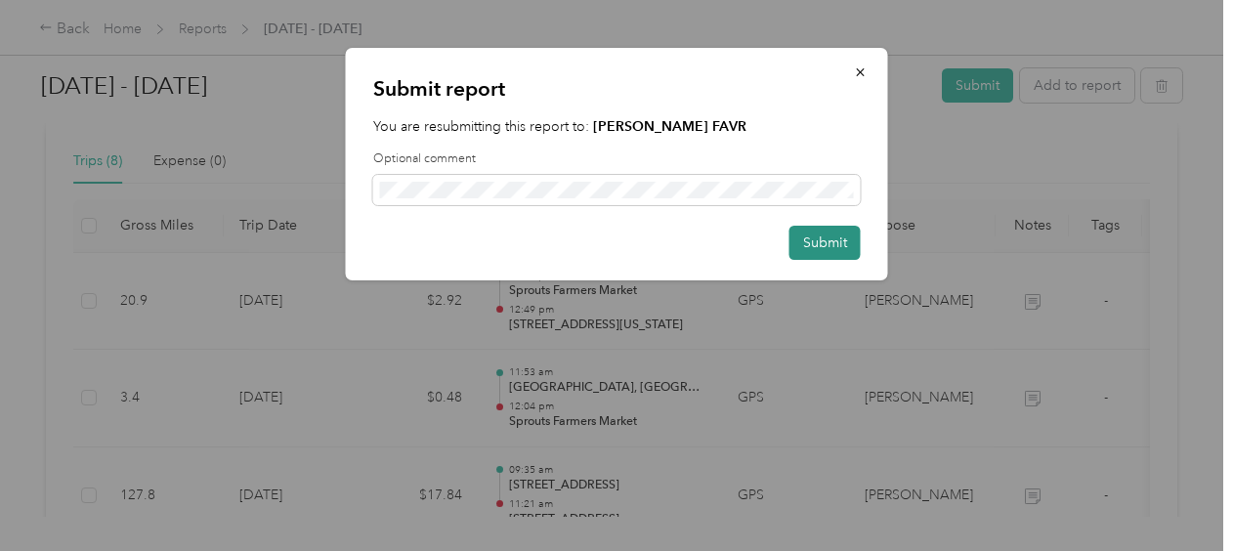
click at [814, 237] on button "Submit" at bounding box center [824, 243] width 71 height 34
